Goal: Understand process/instructions: Learn how to perform a task or action

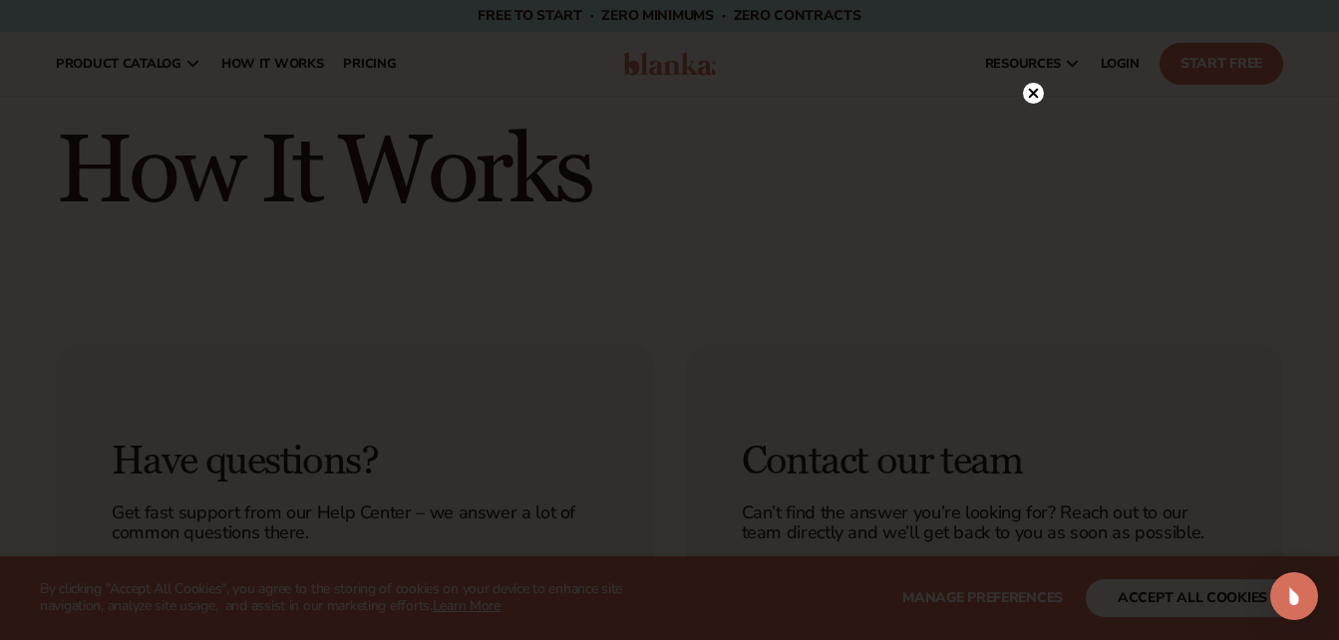
click at [1043, 94] on circle at bounding box center [1033, 93] width 21 height 21
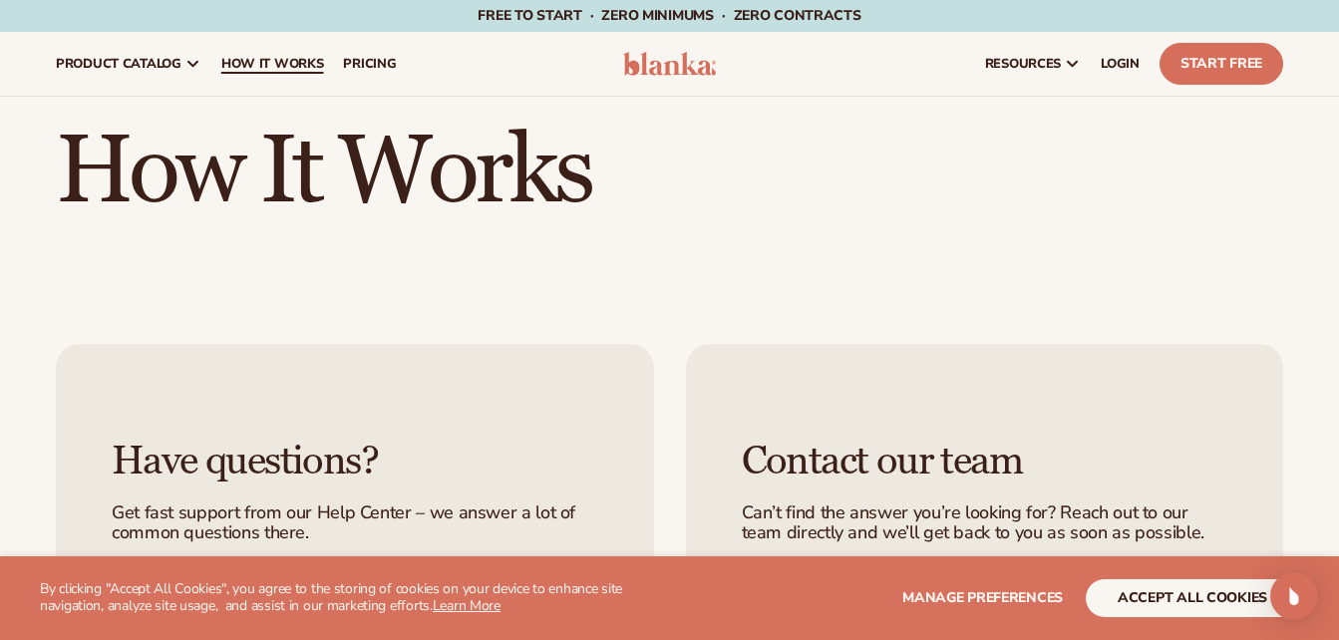
click at [267, 57] on span "How It Works" at bounding box center [272, 64] width 103 height 16
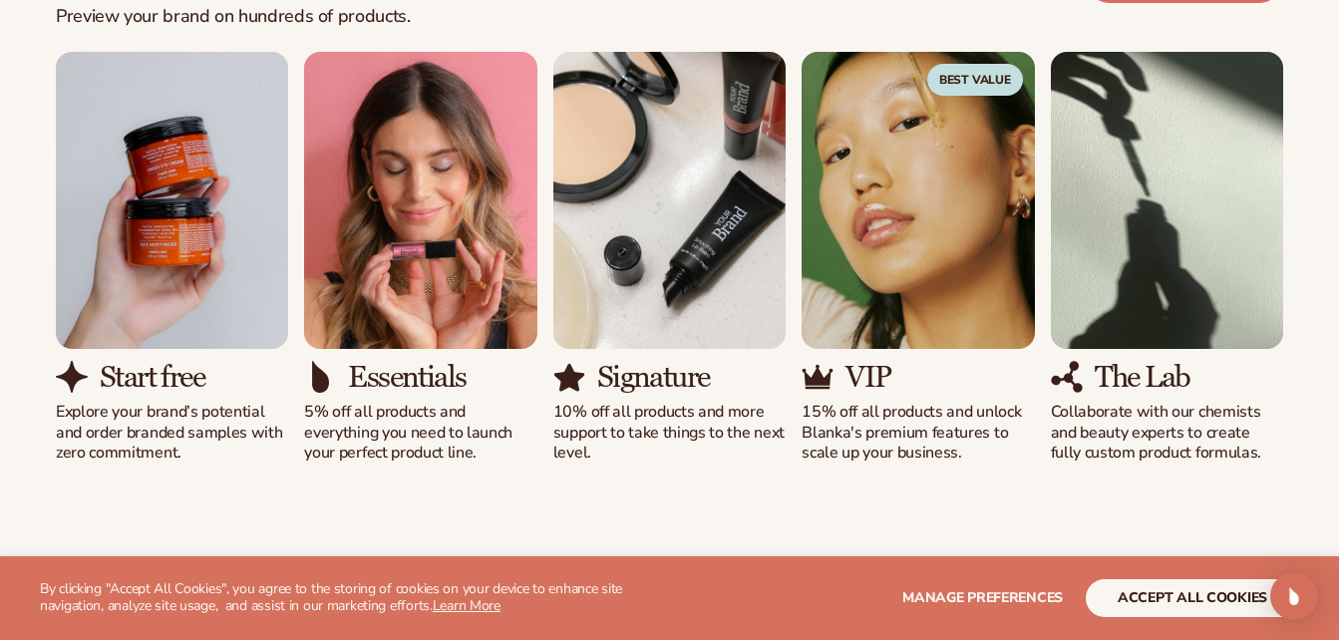
scroll to position [1396, 0]
